Goal: Find specific page/section: Find specific page/section

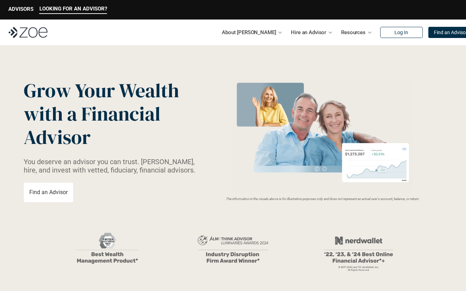
scroll to position [14, 0]
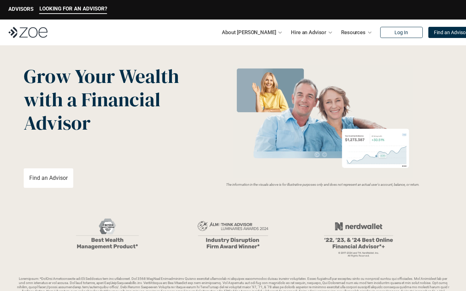
click at [99, 73] on span "Grow Your Wealth" at bounding box center [101, 76] width 155 height 27
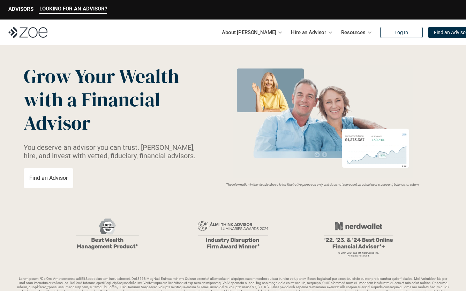
click at [99, 73] on span "Grow Your Wealth" at bounding box center [101, 76] width 155 height 27
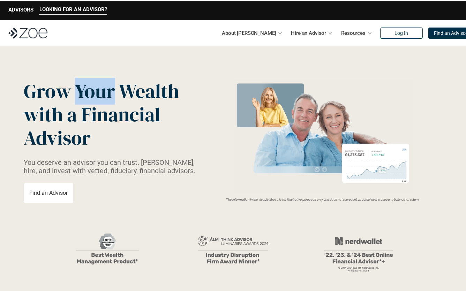
click at [99, 78] on span "Grow Your Wealth" at bounding box center [101, 91] width 155 height 27
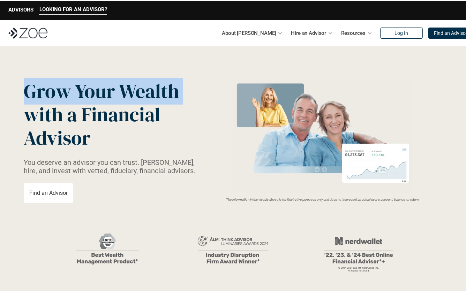
click at [99, 78] on span "Grow Your Wealth" at bounding box center [101, 91] width 155 height 27
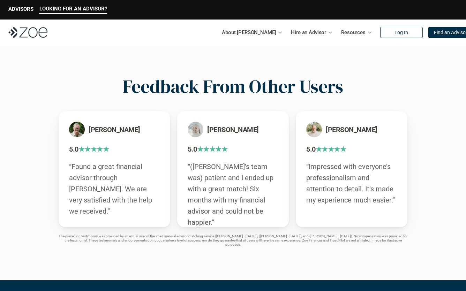
scroll to position [1164, 0]
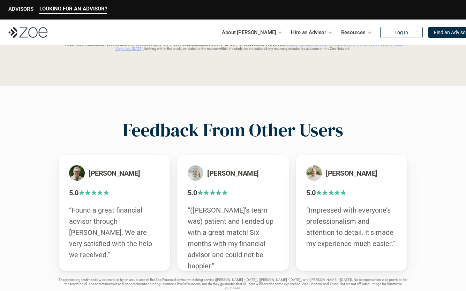
click at [26, 8] on p "ADVISORS" at bounding box center [20, 9] width 25 height 6
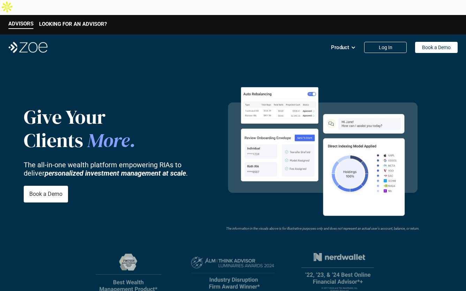
click at [83, 139] on div "Give Your Clients More . The all-in-one wealth platform empowering RIAs to deli…" at bounding box center [114, 153] width 180 height 97
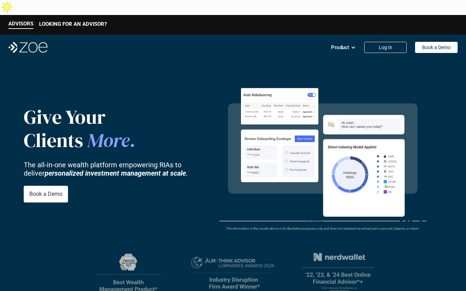
click at [83, 139] on div "Give Your Clients More . The all-in-one wealth platform empowering RIAs to deli…" at bounding box center [114, 153] width 180 height 97
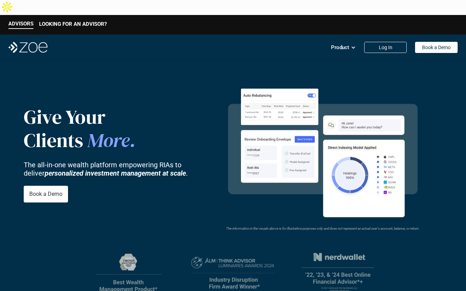
click at [83, 139] on div "Give Your Clients More . The all-in-one wealth platform empowering RIAs to deli…" at bounding box center [114, 153] width 180 height 97
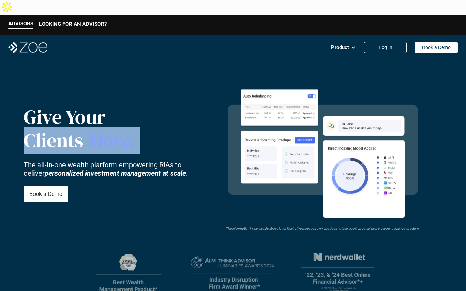
click at [84, 169] on strong "personalized investment management at scale" at bounding box center [115, 173] width 141 height 8
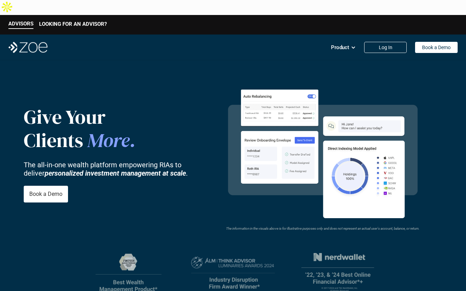
click at [84, 169] on strong "personalized investment management at scale" at bounding box center [115, 173] width 141 height 8
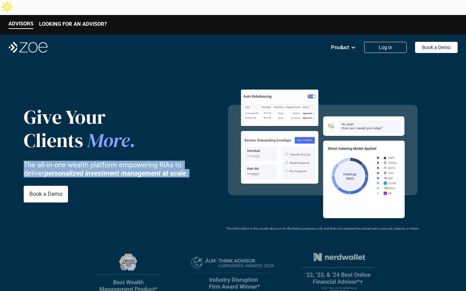
click at [84, 169] on strong "personalized investment management at scale" at bounding box center [115, 173] width 141 height 8
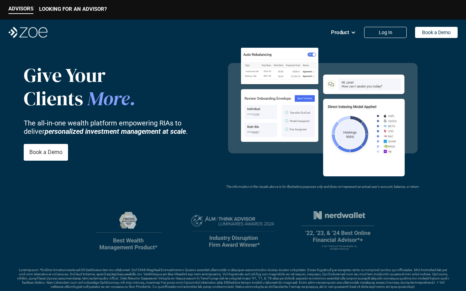
scroll to position [56, 0]
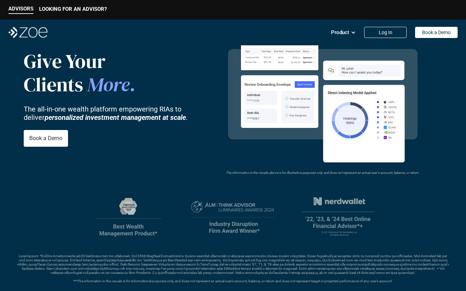
click at [93, 198] on img at bounding box center [128, 217] width 84 height 39
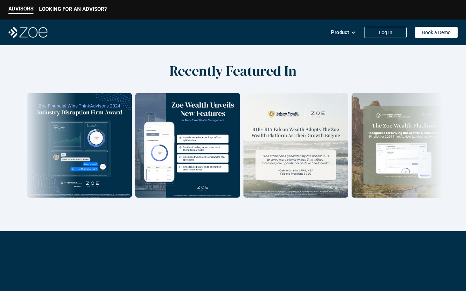
scroll to position [930, 0]
